Goal: Task Accomplishment & Management: Manage account settings

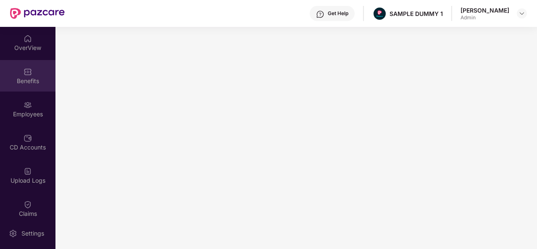
click at [18, 66] on div "Benefits" at bounding box center [27, 76] width 55 height 32
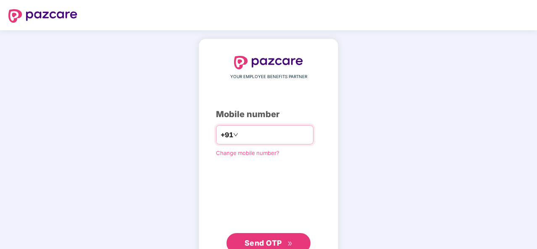
type input "**********"
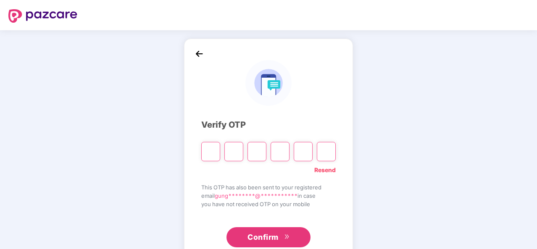
type input "*"
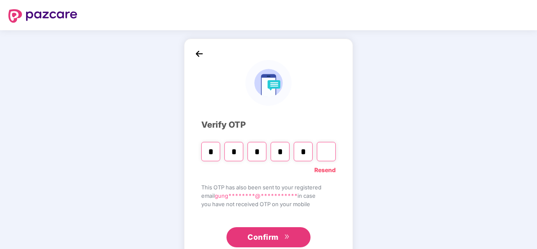
type input "*"
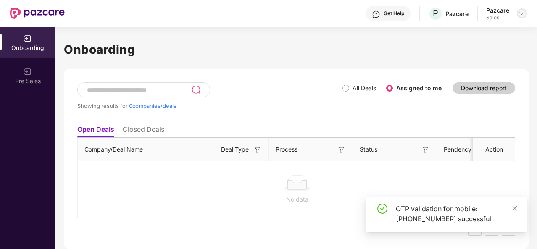
click at [522, 16] on img at bounding box center [522, 13] width 7 height 7
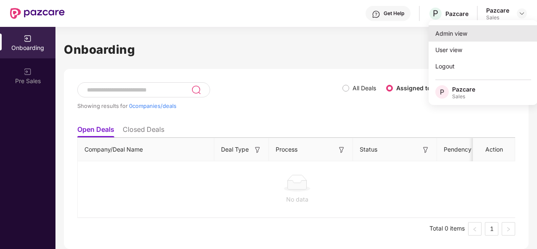
click at [475, 35] on div "Admin view" at bounding box center [483, 33] width 109 height 16
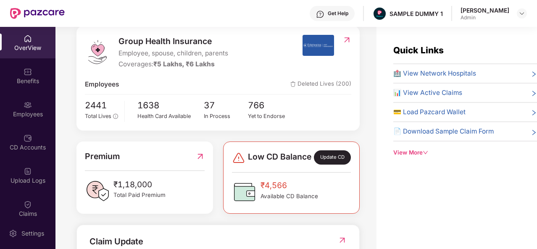
scroll to position [108, 0]
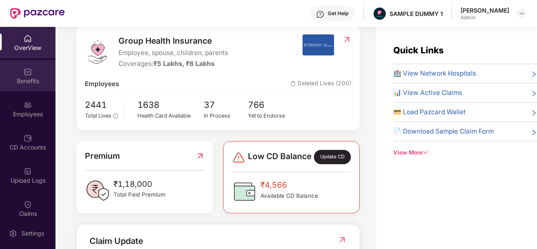
click at [19, 71] on div "Benefits" at bounding box center [27, 76] width 55 height 32
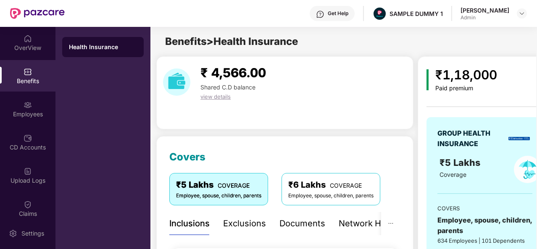
scroll to position [138, 0]
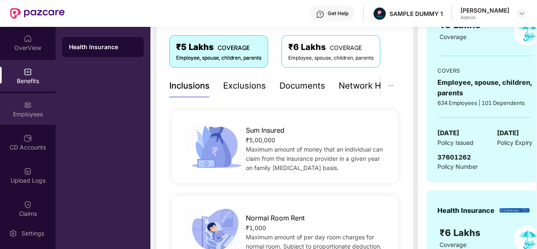
click at [44, 111] on div "Employees" at bounding box center [27, 114] width 55 height 8
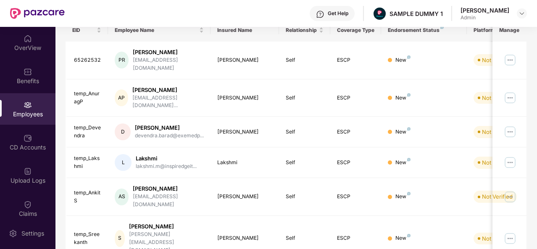
scroll to position [17, 0]
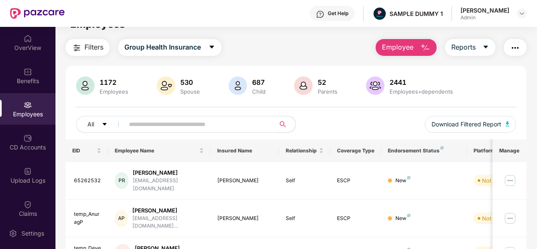
click at [414, 50] on span "Employee" at bounding box center [398, 47] width 32 height 11
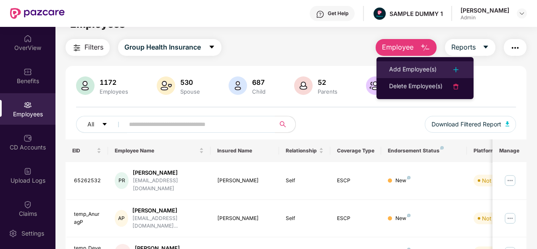
click at [414, 68] on div "Add Employee(s)" at bounding box center [412, 70] width 47 height 10
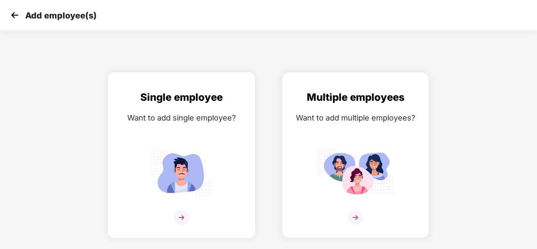
click at [170, 133] on div "Single employee Want to add single employee?" at bounding box center [181, 163] width 129 height 146
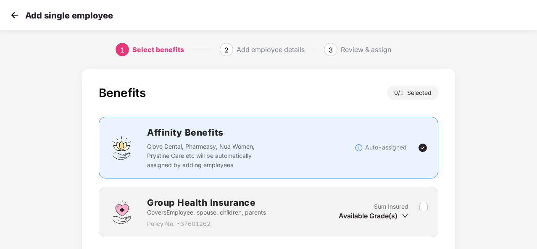
scroll to position [61, 0]
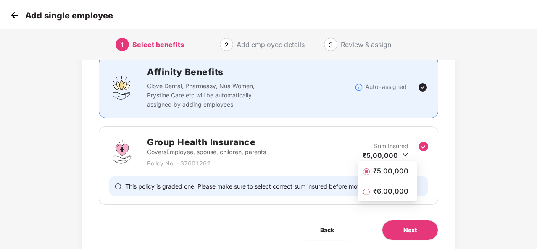
click at [387, 189] on span "₹6,00,000" at bounding box center [391, 191] width 42 height 9
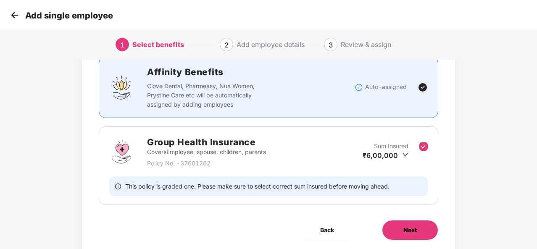
click at [401, 228] on button "Next" at bounding box center [410, 230] width 56 height 20
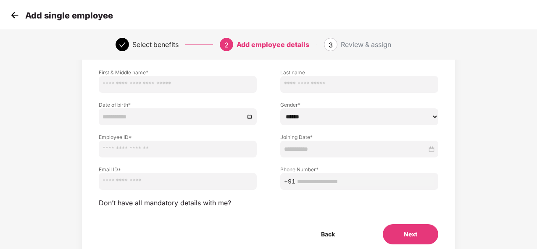
scroll to position [54, 0]
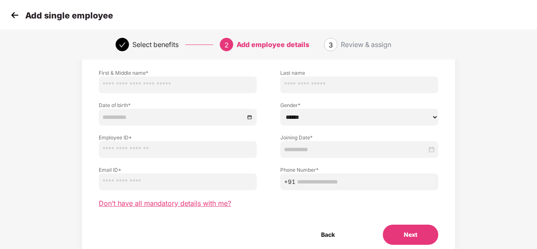
click at [196, 205] on span "Don’t have all mandatory details with me?" at bounding box center [165, 203] width 132 height 9
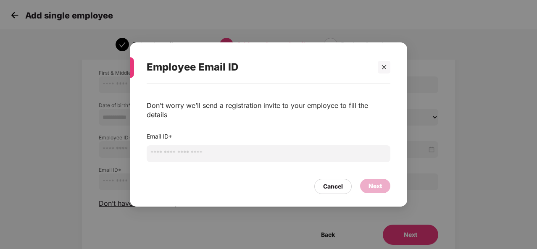
click at [193, 146] on input "email" at bounding box center [269, 153] width 244 height 17
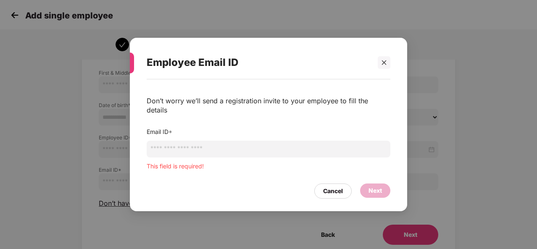
click at [324, 179] on div "Cancel Next" at bounding box center [269, 188] width 244 height 19
click at [329, 184] on div "Cancel" at bounding box center [332, 191] width 37 height 15
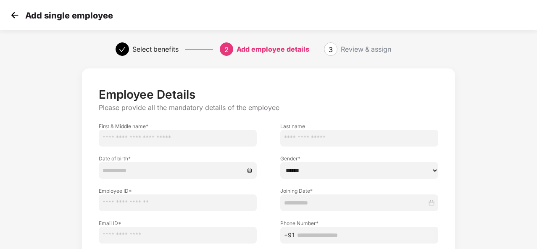
scroll to position [0, 0]
click at [18, 17] on img at bounding box center [14, 15] width 13 height 13
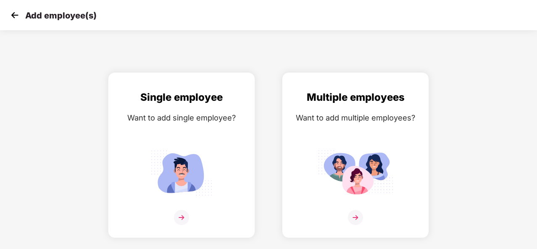
click at [18, 17] on img at bounding box center [14, 15] width 13 height 13
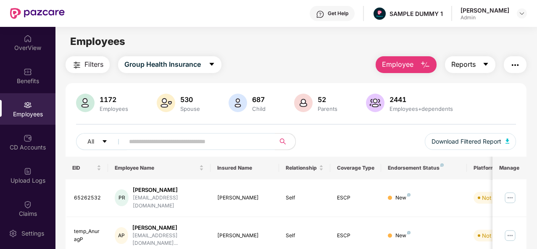
click at [495, 62] on button "Reports" at bounding box center [470, 64] width 50 height 17
click at [390, 70] on button "Employee" at bounding box center [406, 64] width 61 height 17
click at [392, 120] on div "1172 Employees 530 Spouse 687 Child 52 Parents 2441 Employees+dependents All Do…" at bounding box center [296, 125] width 461 height 63
click at [484, 61] on icon "caret-down" at bounding box center [486, 64] width 7 height 7
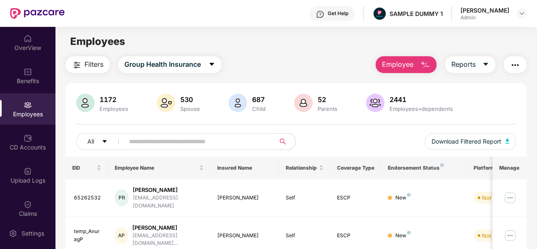
click at [507, 111] on div "1172 Employees 530 Spouse 687 Child 52 Parents 2441 Employees+dependents" at bounding box center [296, 104] width 440 height 20
click at [521, 63] on button "button" at bounding box center [515, 64] width 23 height 17
click at [346, 133] on div "All Download Filtered Report" at bounding box center [296, 145] width 440 height 24
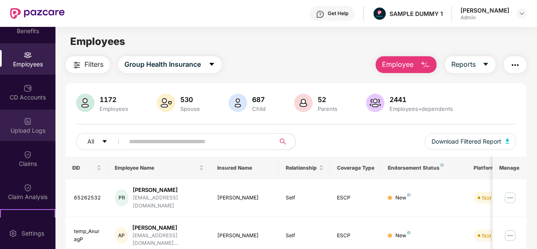
scroll to position [97, 0]
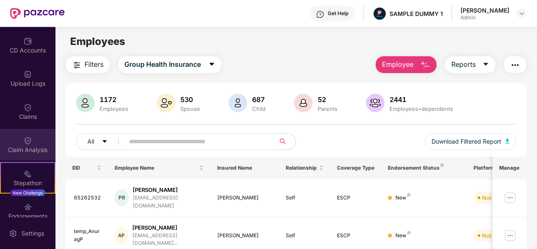
click at [25, 151] on div "Claim Analysis" at bounding box center [27, 150] width 55 height 8
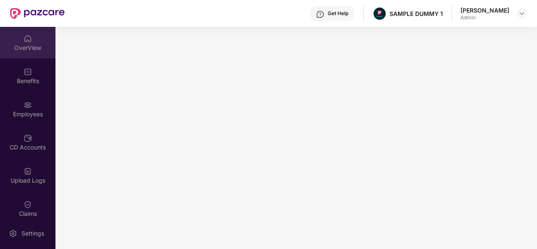
click at [25, 46] on div "OverView" at bounding box center [27, 48] width 55 height 8
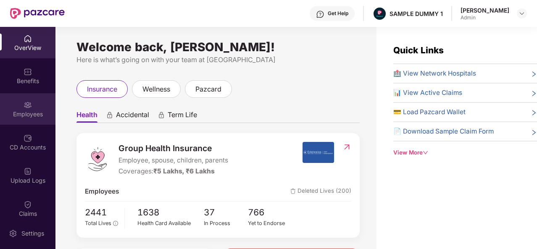
click at [28, 110] on div "Employees" at bounding box center [27, 114] width 55 height 8
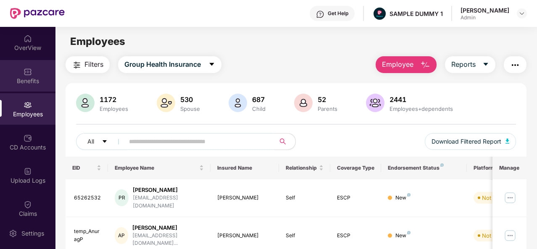
click at [29, 78] on div "Benefits" at bounding box center [27, 81] width 55 height 8
